Goal: Book appointment/travel/reservation

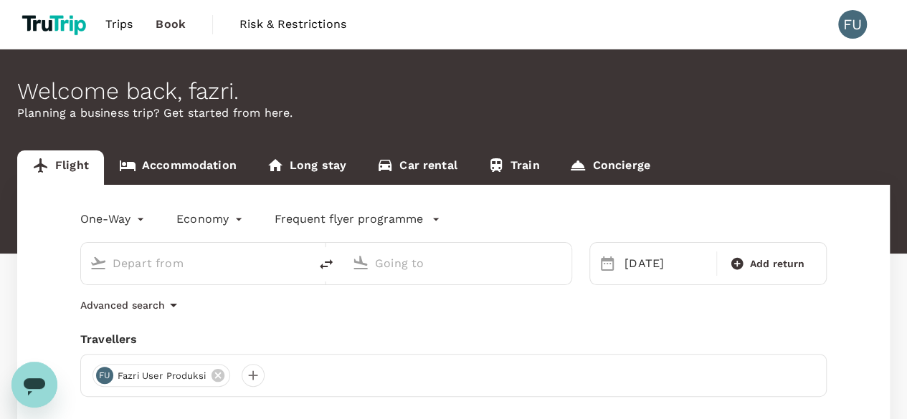
type input "Singapore Changi (SIN)"
type input "Soekarno-Hatta Intl (CGK)"
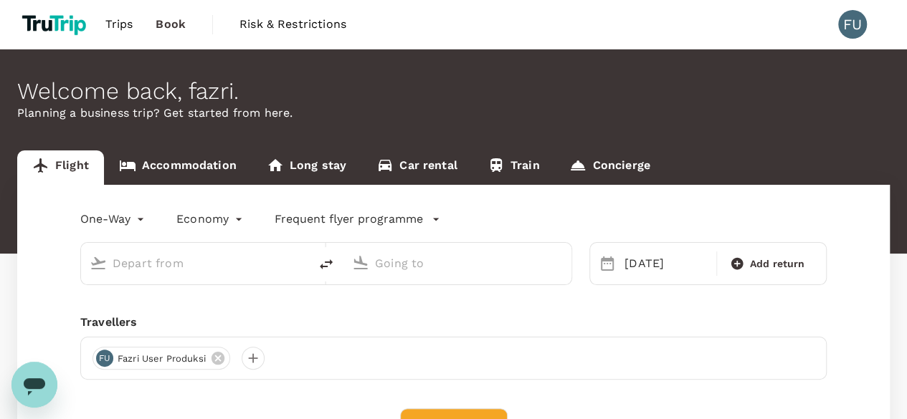
type input "Singapore Changi (SIN)"
type input "Soekarno-Hatta Intl (CGK)"
